Goal: Download file/media

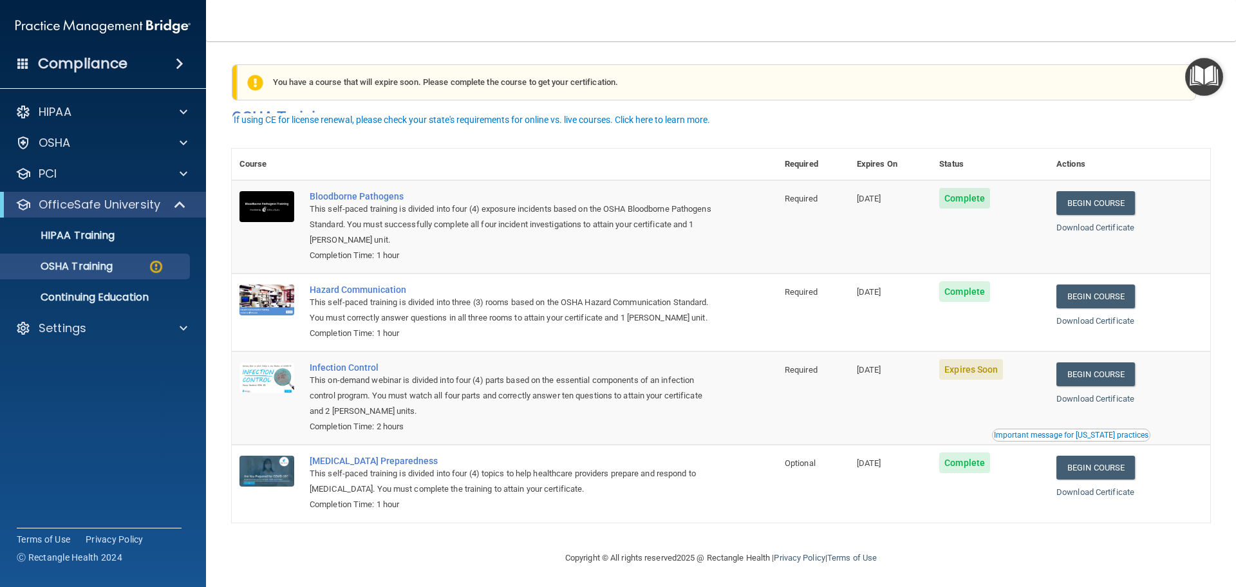
scroll to position [19, 0]
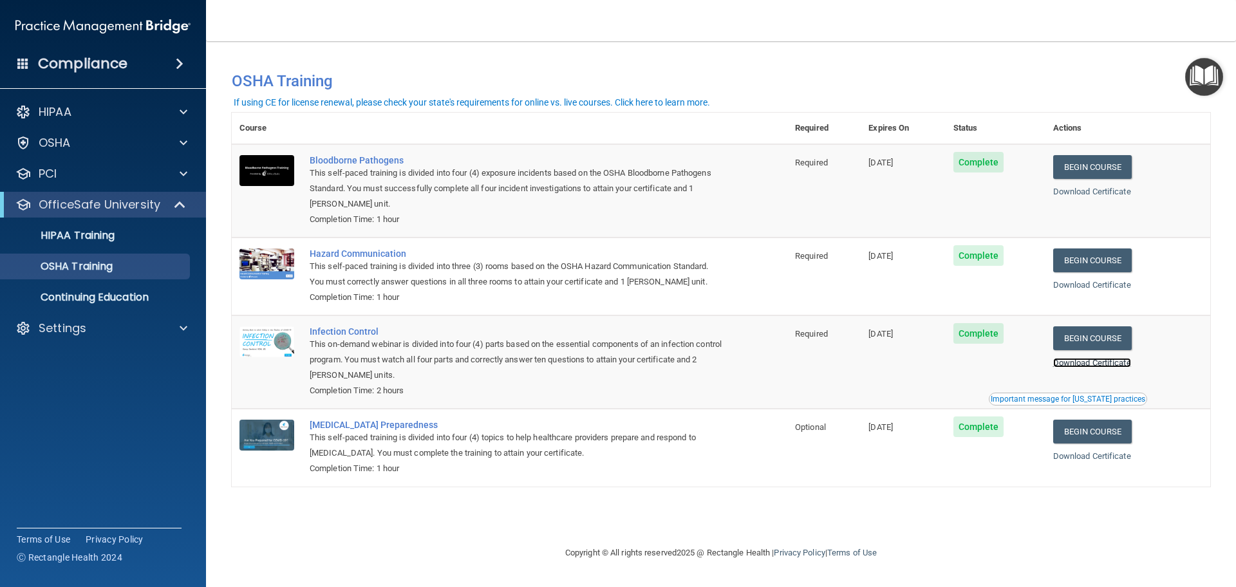
click at [1129, 367] on link "Download Certificate" at bounding box center [1092, 363] width 78 height 10
click at [1074, 190] on link "Download Certificate" at bounding box center [1092, 192] width 78 height 10
click at [1093, 281] on link "Download Certificate" at bounding box center [1092, 285] width 78 height 10
click at [1093, 458] on link "Download Certificate" at bounding box center [1092, 456] width 78 height 10
click at [1112, 191] on link "Download Certificate" at bounding box center [1092, 192] width 78 height 10
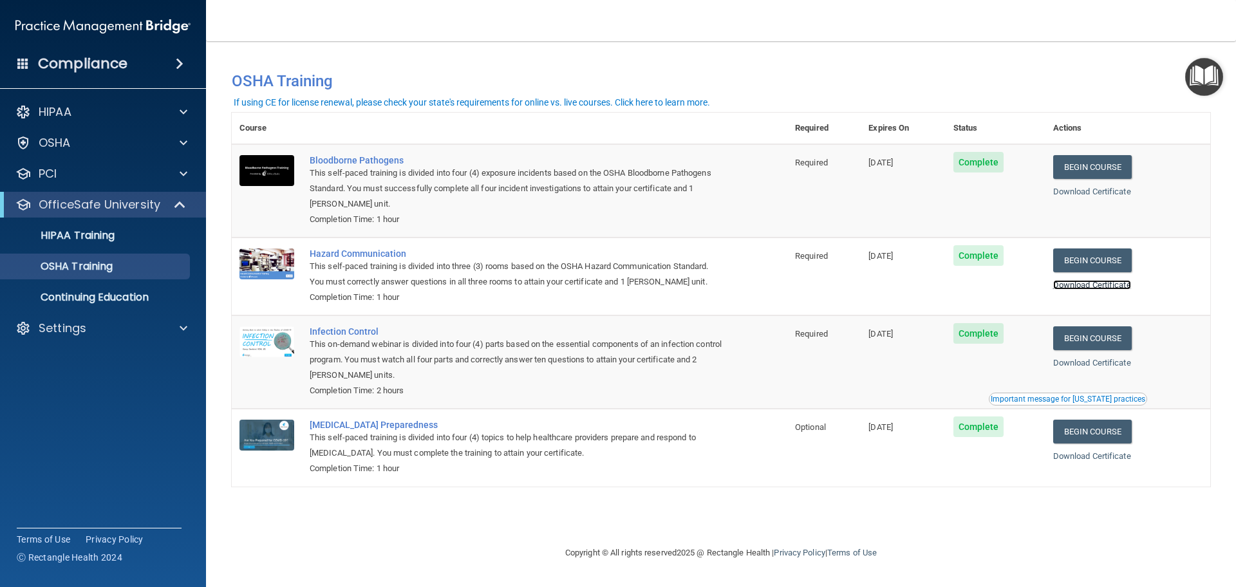
click at [1100, 282] on link "Download Certificate" at bounding box center [1092, 285] width 78 height 10
click at [1081, 455] on link "Download Certificate" at bounding box center [1092, 456] width 78 height 10
click at [97, 241] on p "HIPAA Training" at bounding box center [61, 235] width 106 height 13
